Goal: Entertainment & Leisure: Consume media (video, audio)

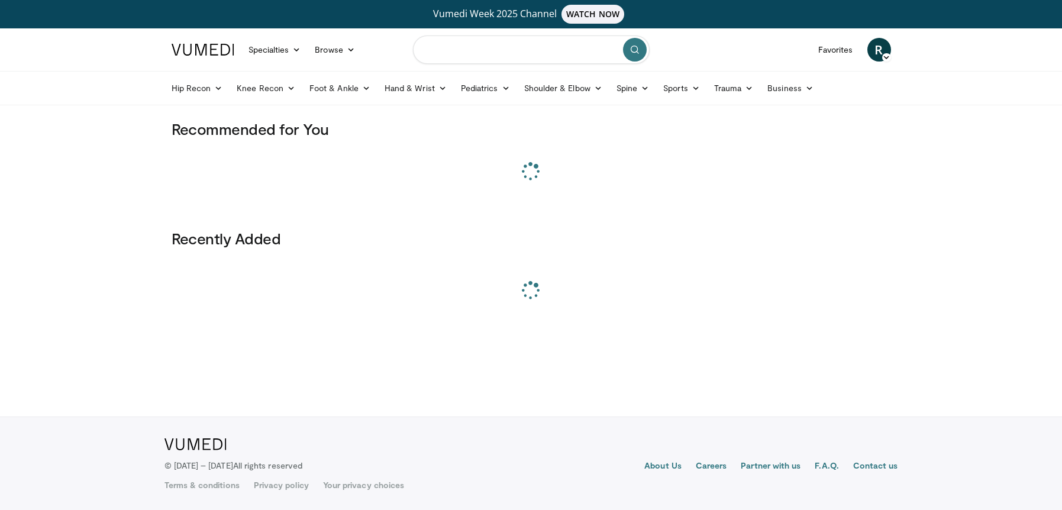
click at [449, 47] on input "Search topics, interventions" at bounding box center [531, 50] width 237 height 28
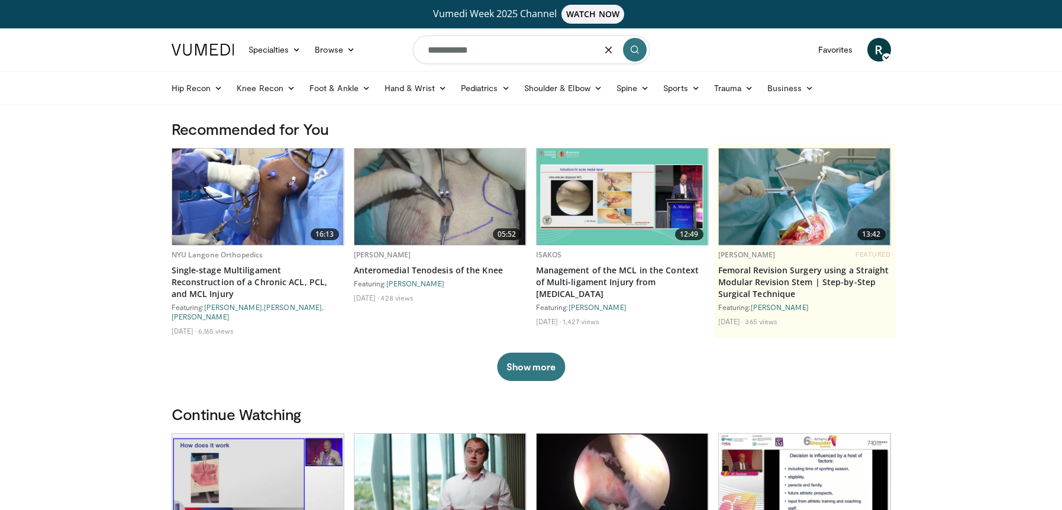
type input "**********"
click at [630, 43] on button "submit" at bounding box center [635, 50] width 24 height 24
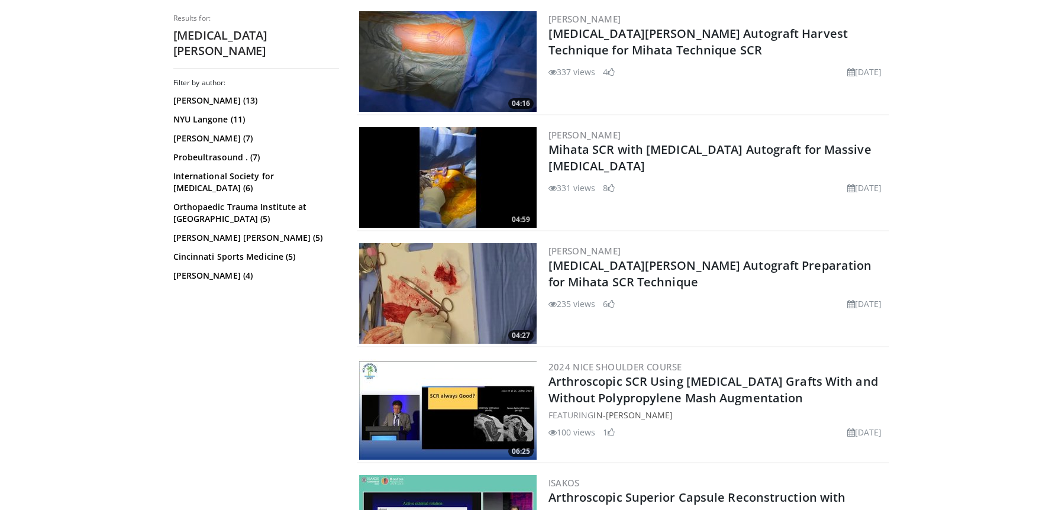
scroll to position [355, 0]
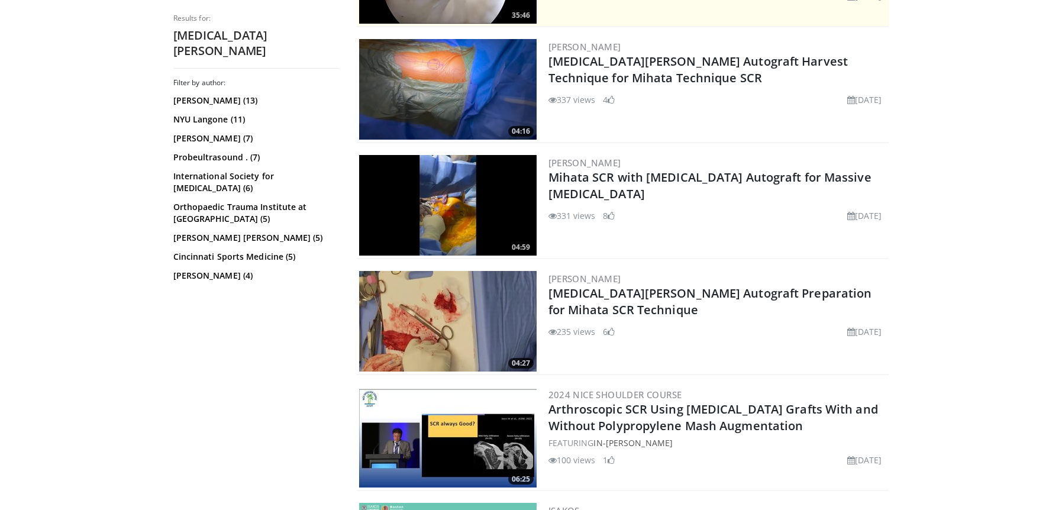
click at [428, 72] on img at bounding box center [448, 89] width 178 height 101
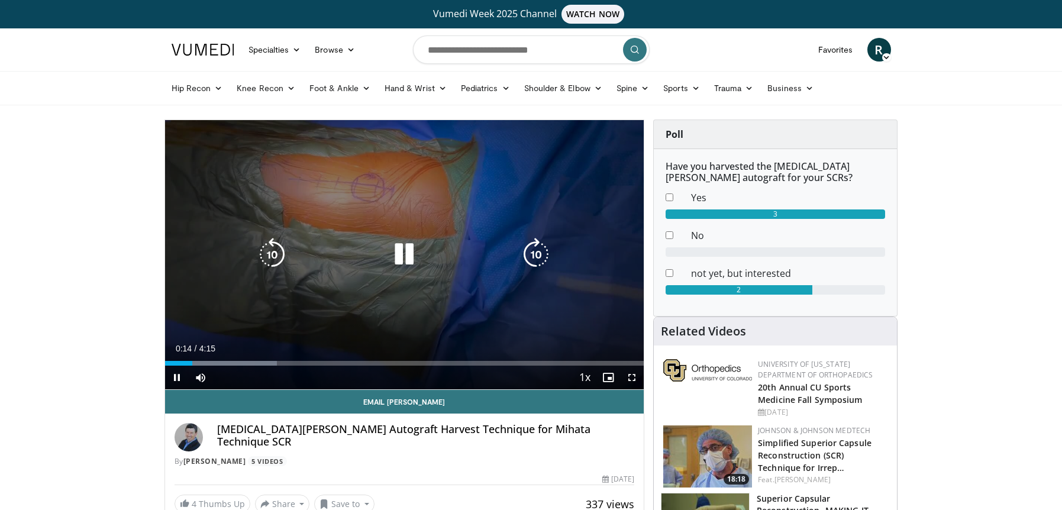
click at [540, 252] on icon "Video Player" at bounding box center [536, 254] width 33 height 33
click at [412, 249] on icon "Video Player" at bounding box center [404, 254] width 33 height 33
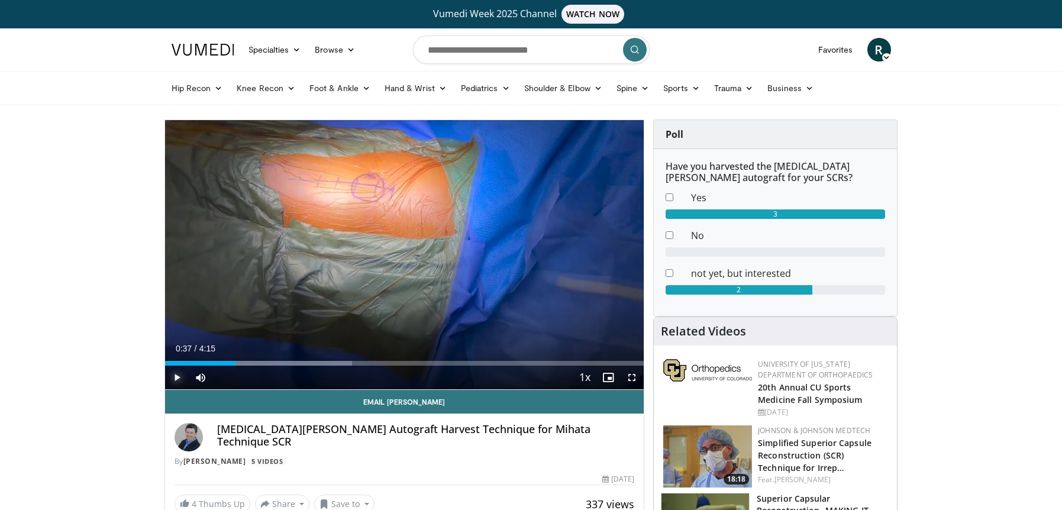
click at [176, 380] on span "Video Player" at bounding box center [177, 378] width 24 height 24
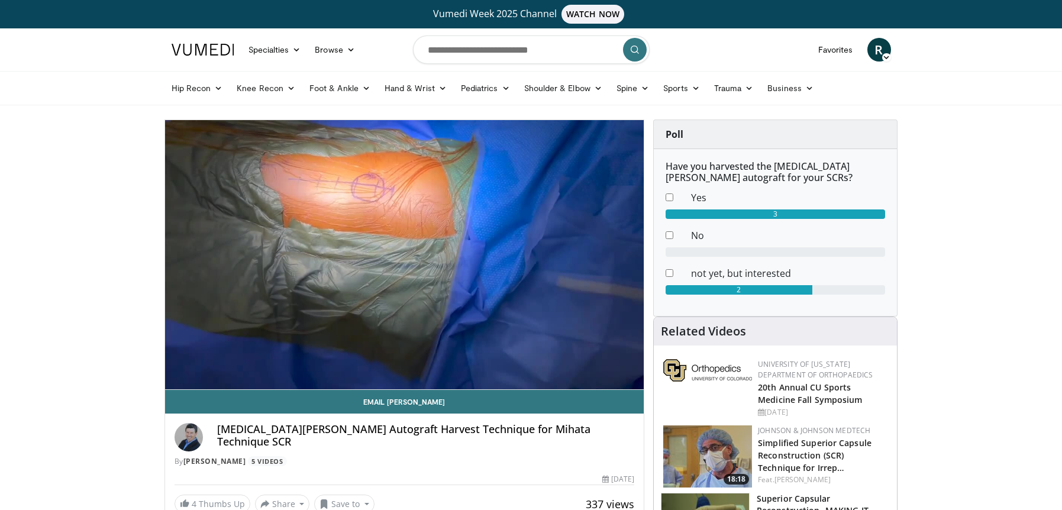
click at [297, 361] on div "20 seconds Tap to unmute" at bounding box center [404, 254] width 479 height 269
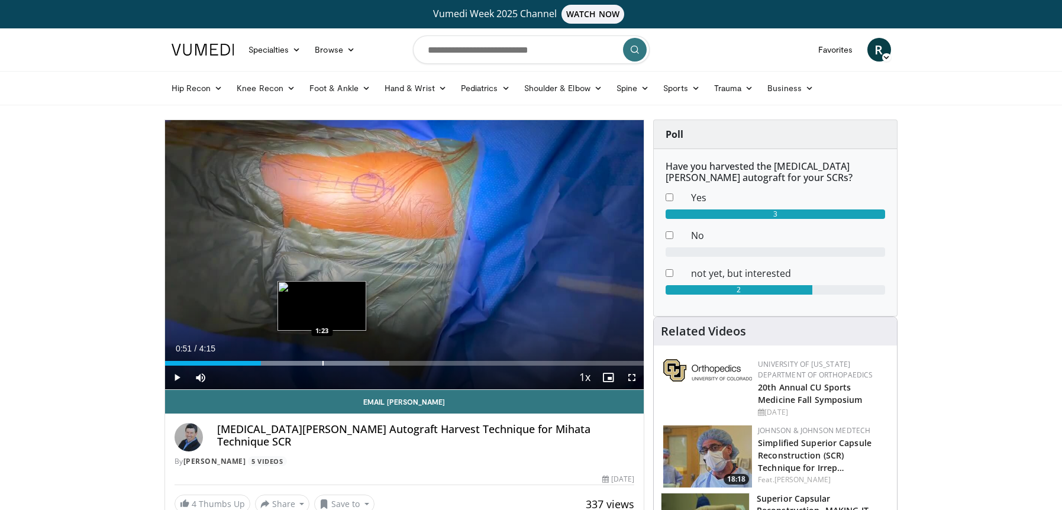
click at [323, 365] on div "Progress Bar" at bounding box center [323, 363] width 1 height 5
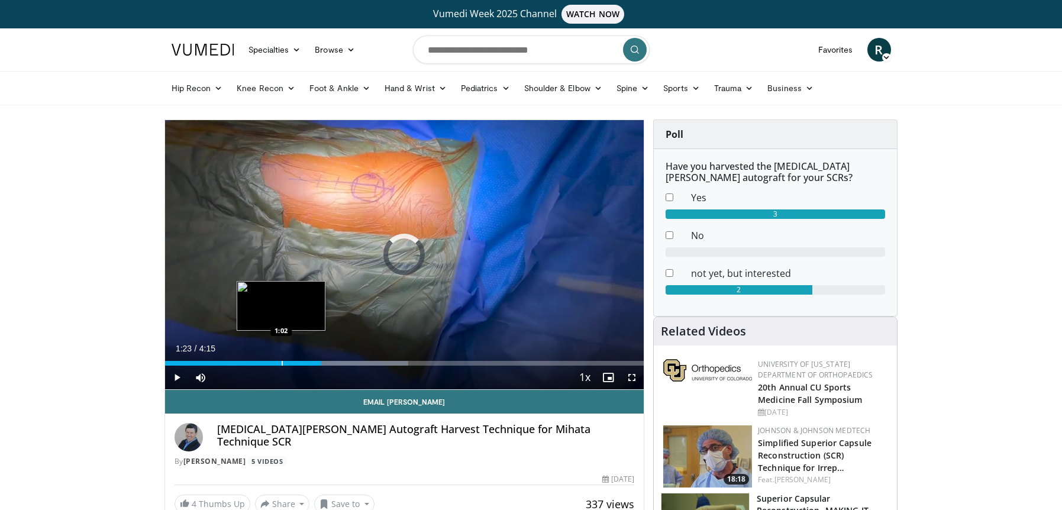
click at [280, 365] on div "1:23" at bounding box center [243, 363] width 157 height 5
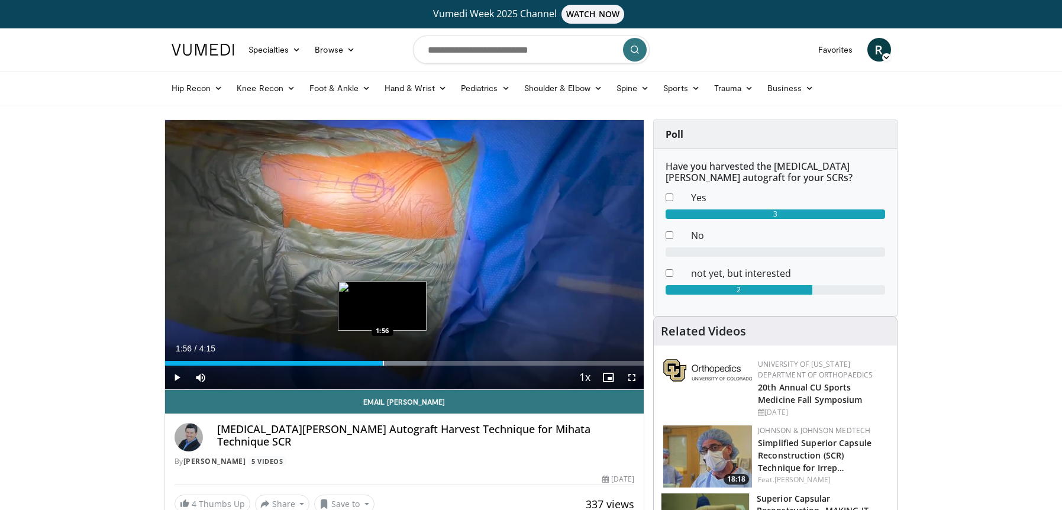
click at [383, 364] on div "Progress Bar" at bounding box center [383, 363] width 1 height 5
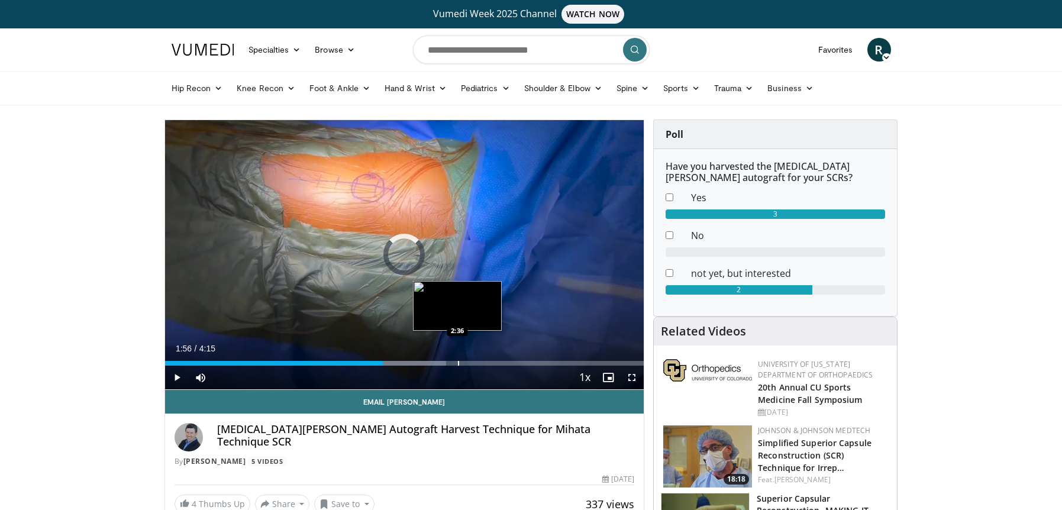
click at [457, 359] on div "Loaded : 58.76% 1:56 2:36" at bounding box center [404, 359] width 479 height 11
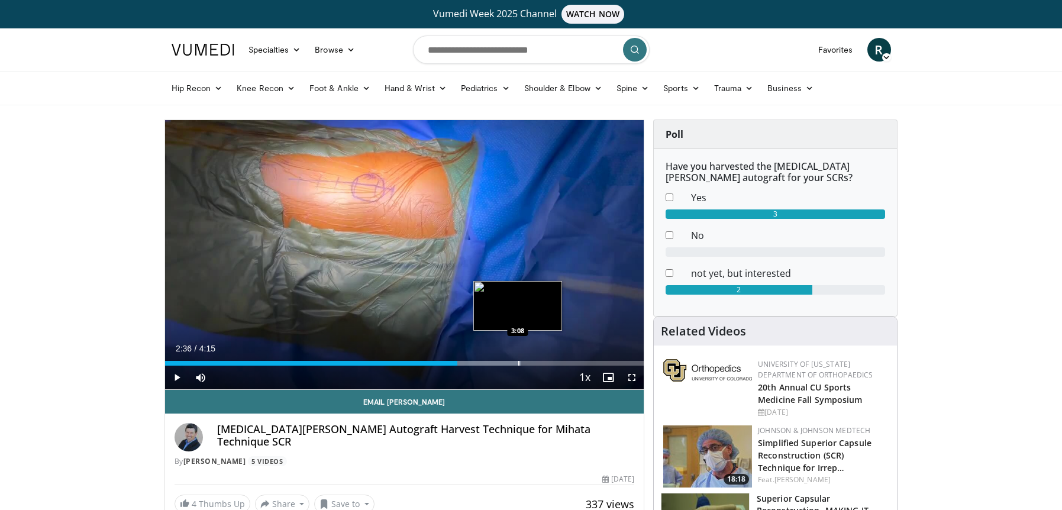
click at [518, 359] on div "Loaded : 74.43% 2:36 3:08" at bounding box center [404, 359] width 479 height 11
click at [482, 360] on div "Loaded : 82.27% 2:49 2:49" at bounding box center [404, 359] width 479 height 11
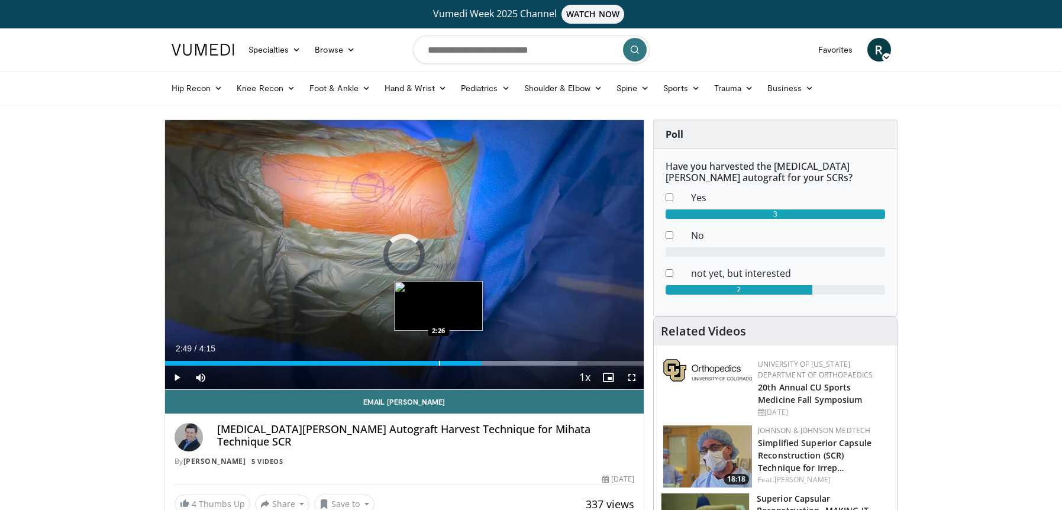
click at [439, 362] on div "Progress Bar" at bounding box center [439, 363] width 1 height 5
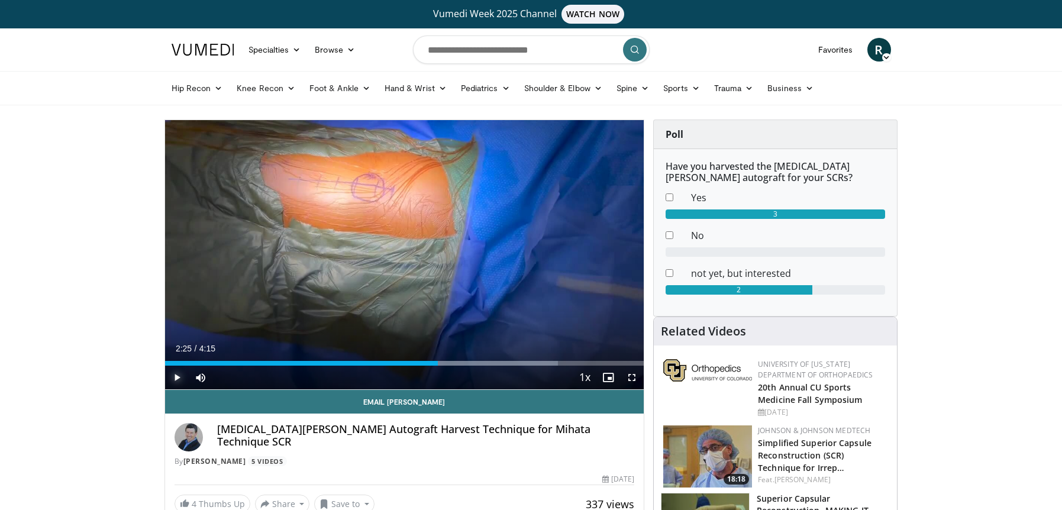
click at [180, 379] on span "Video Player" at bounding box center [177, 378] width 24 height 24
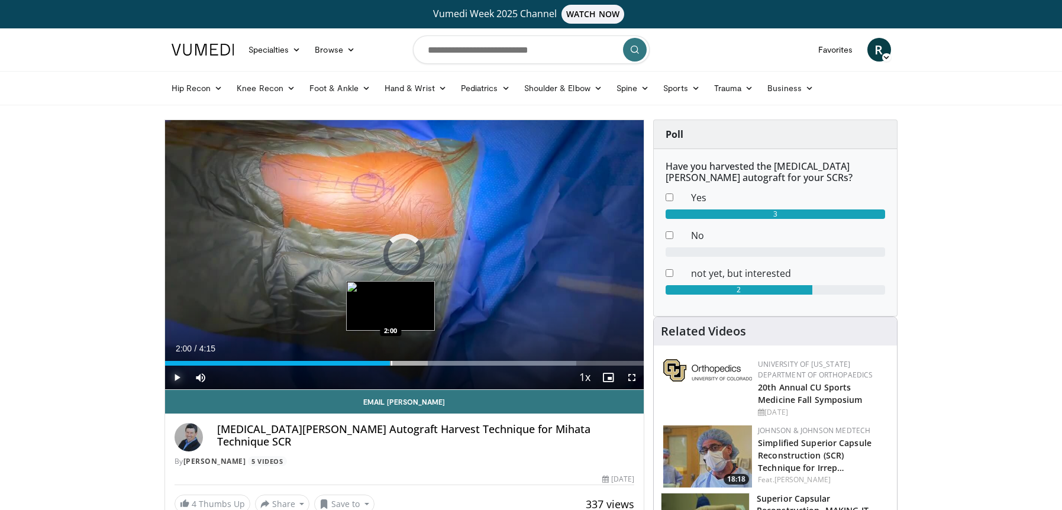
click at [391, 362] on div "Progress Bar" at bounding box center [391, 363] width 1 height 5
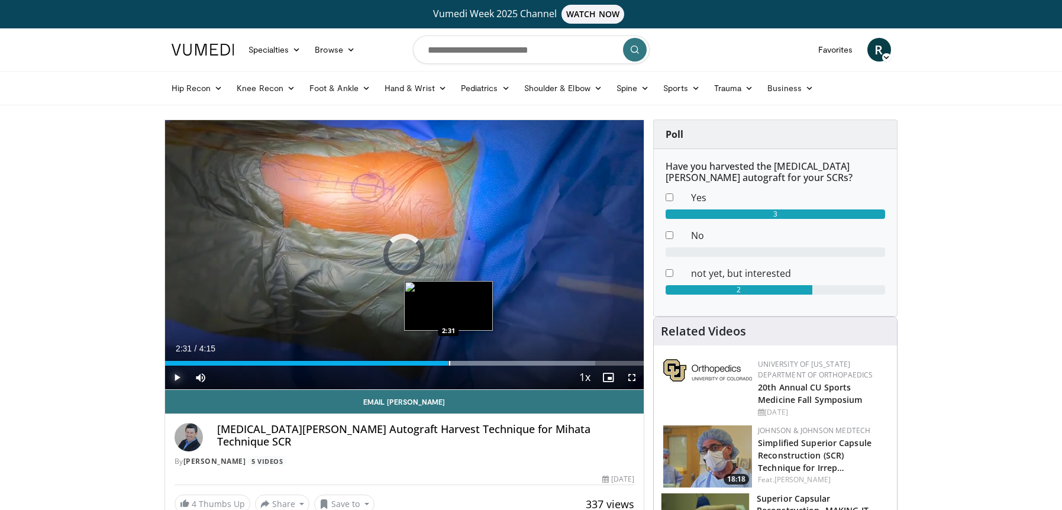
click at [449, 362] on div "Progress Bar" at bounding box center [449, 363] width 1 height 5
click at [420, 363] on div "Progress Bar" at bounding box center [420, 363] width 1 height 5
click at [401, 365] on div "Progress Bar" at bounding box center [401, 363] width 1 height 5
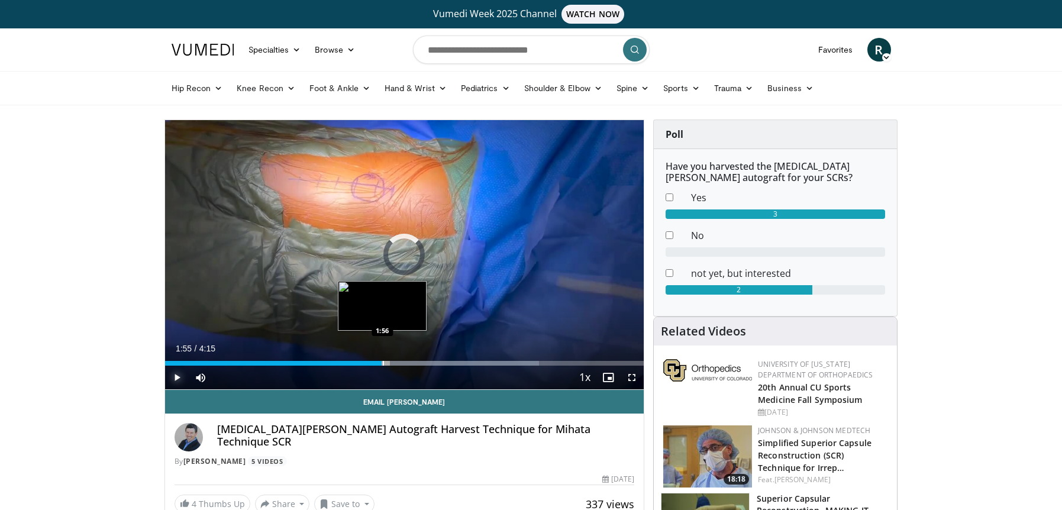
click at [383, 365] on div "Progress Bar" at bounding box center [383, 363] width 1 height 5
click at [180, 379] on span "Video Player" at bounding box center [177, 378] width 24 height 24
click at [173, 376] on span "Video Player" at bounding box center [177, 378] width 24 height 24
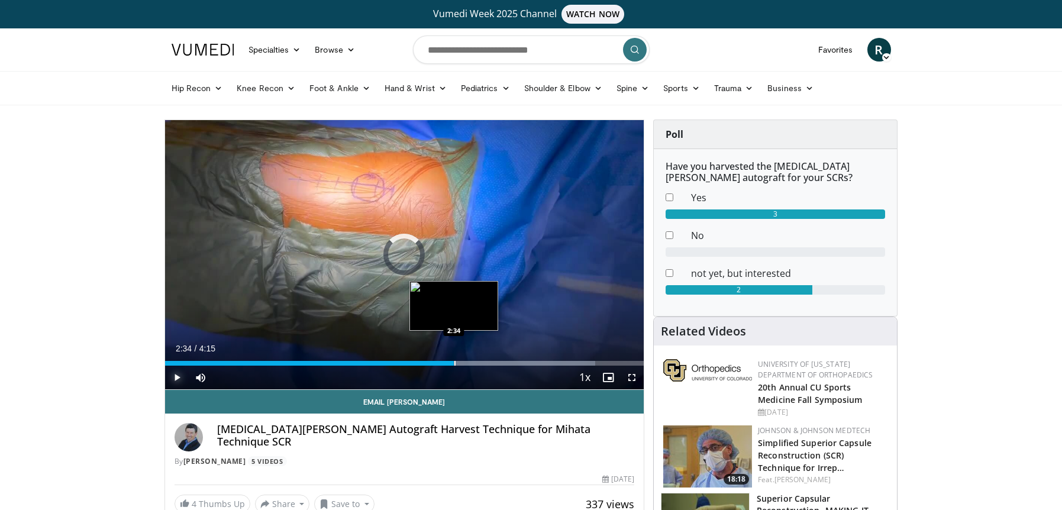
click at [454, 363] on div "Loaded : 89.85% 2:34 2:34" at bounding box center [404, 363] width 479 height 5
click at [431, 365] on div "2:42" at bounding box center [317, 363] width 304 height 5
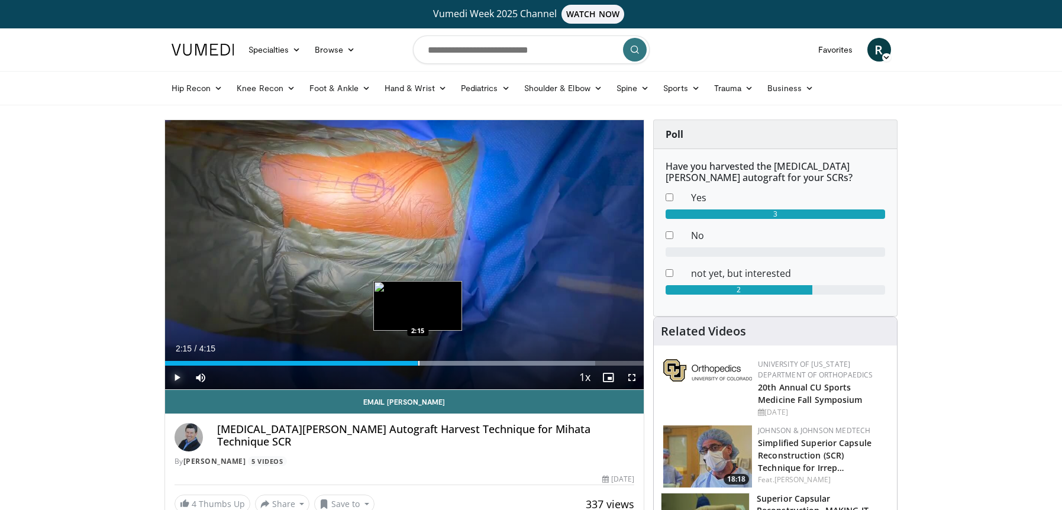
click at [418, 361] on div "Progress Bar" at bounding box center [418, 363] width 1 height 5
click at [401, 361] on div "Progress Bar" at bounding box center [401, 363] width 1 height 5
click at [406, 362] on div "Progress Bar" at bounding box center [406, 363] width 1 height 5
click at [178, 377] on span "Video Player" at bounding box center [177, 378] width 24 height 24
click at [388, 363] on div "Progress Bar" at bounding box center [388, 363] width 1 height 5
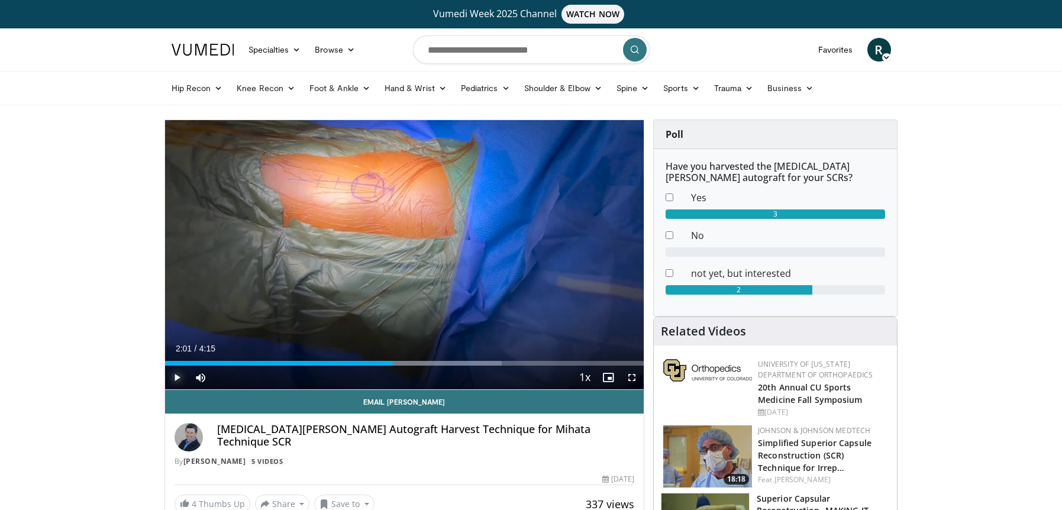
click at [394, 363] on div "Progress Bar" at bounding box center [394, 363] width 1 height 5
click at [402, 364] on div "Progress Bar" at bounding box center [402, 363] width 1 height 5
click at [416, 361] on div "Progress Bar" at bounding box center [416, 363] width 1 height 5
click at [427, 362] on div "Progress Bar" at bounding box center [427, 363] width 1 height 5
click at [439, 358] on div "Loaded : 78.12% 2:26 2:26" at bounding box center [404, 359] width 479 height 11
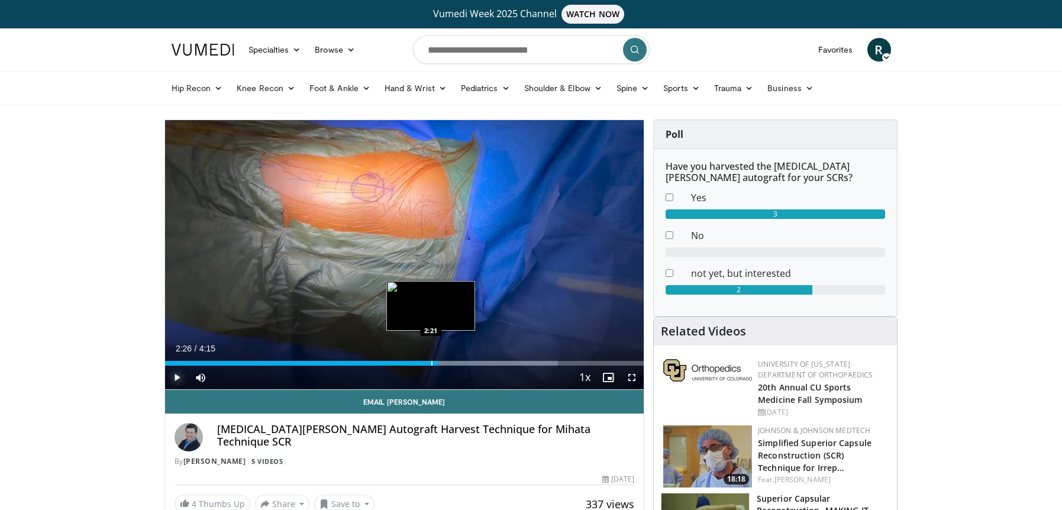
click at [431, 364] on div "Progress Bar" at bounding box center [431, 363] width 1 height 5
click at [437, 363] on div "Progress Bar" at bounding box center [437, 363] width 1 height 5
click at [446, 362] on div "Progress Bar" at bounding box center [446, 363] width 1 height 5
click at [466, 361] on div "Progress Bar" at bounding box center [466, 363] width 1 height 5
